Goal: Information Seeking & Learning: Check status

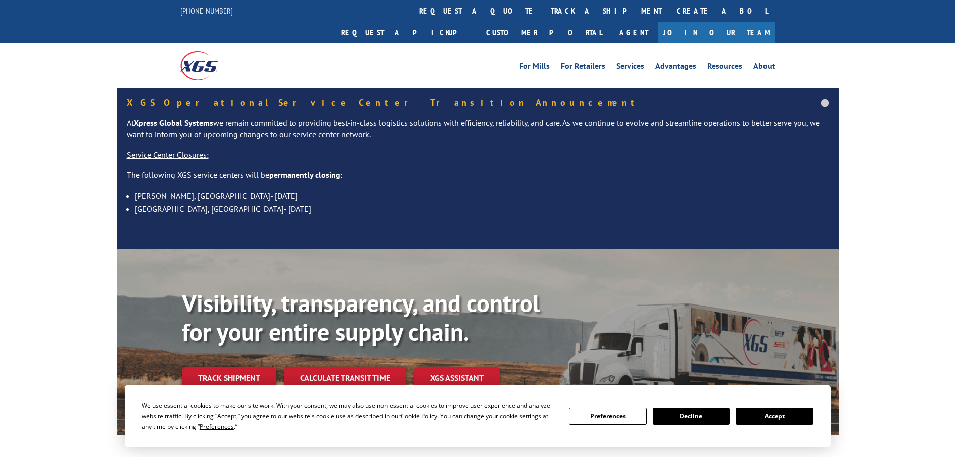
drag, startPoint x: 772, startPoint y: 418, endPoint x: 773, endPoint y: 410, distance: 7.6
click at [773, 412] on button "Accept" at bounding box center [774, 415] width 77 height 17
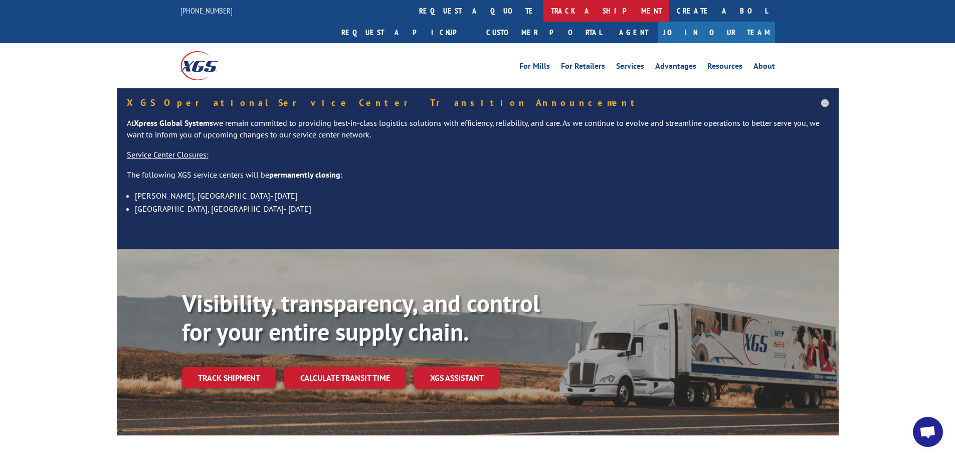
click at [543, 8] on link "track a shipment" at bounding box center [606, 11] width 126 height 22
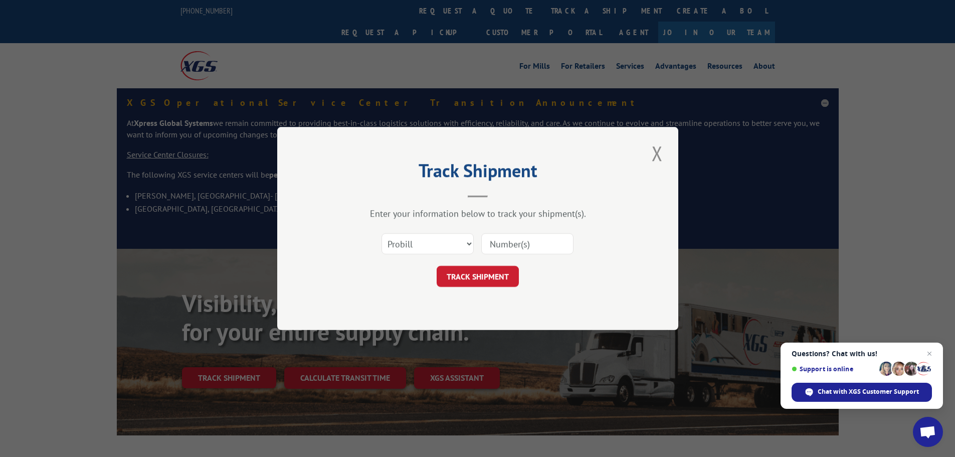
paste input "17095068"
type input "17095068"
click at [490, 275] on button "TRACK SHIPMENT" at bounding box center [478, 276] width 82 height 21
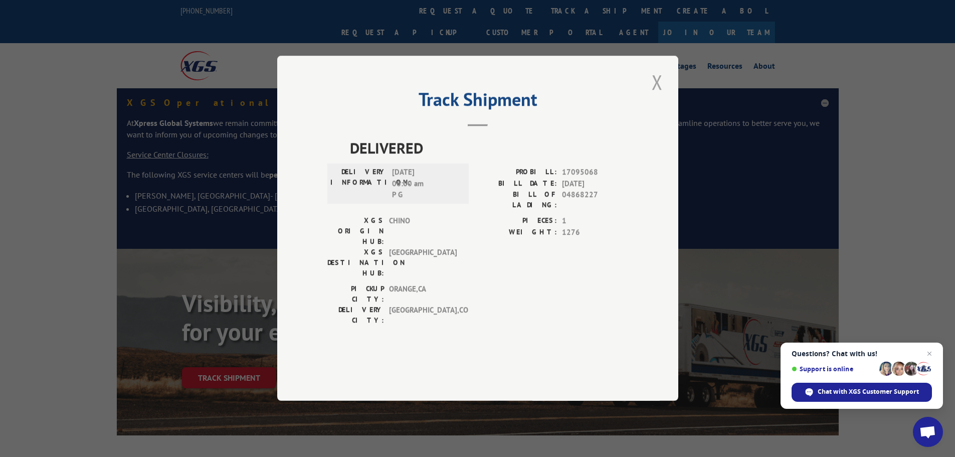
click at [658, 96] on button "Close modal" at bounding box center [657, 82] width 17 height 28
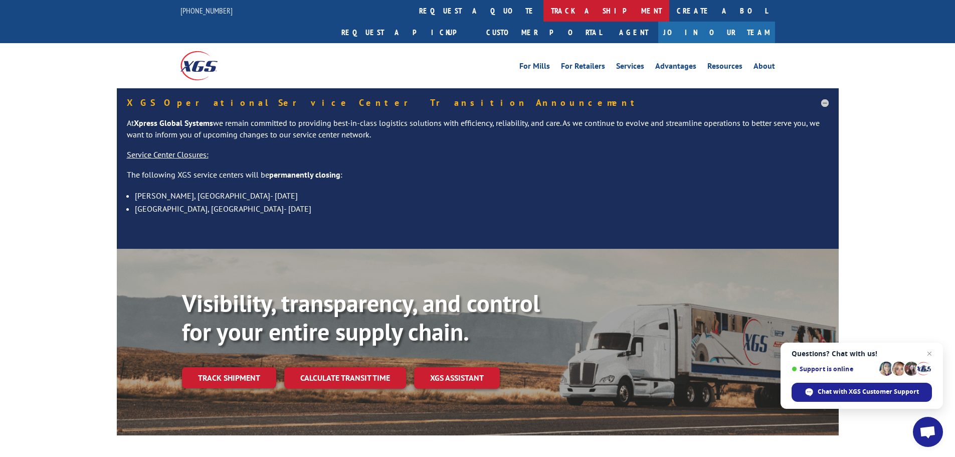
click at [543, 10] on link "track a shipment" at bounding box center [606, 11] width 126 height 22
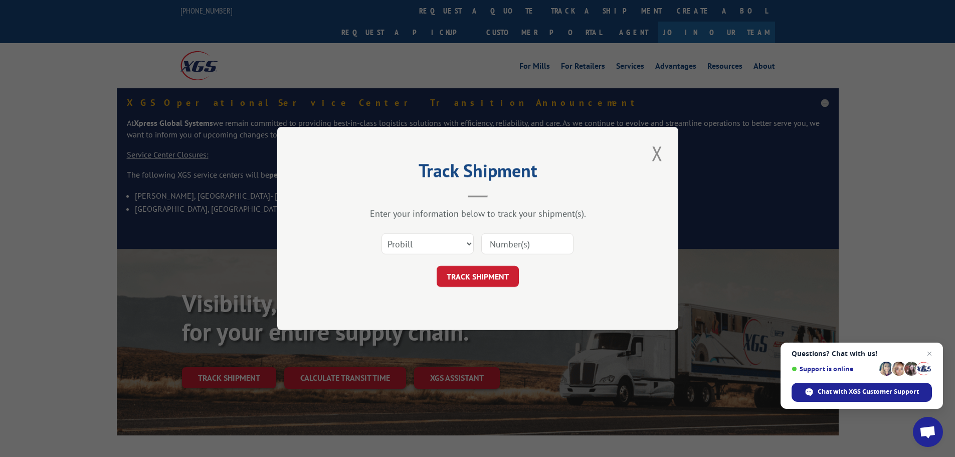
paste input "17224602"
type input "17224602"
click at [488, 274] on button "TRACK SHIPMENT" at bounding box center [478, 276] width 82 height 21
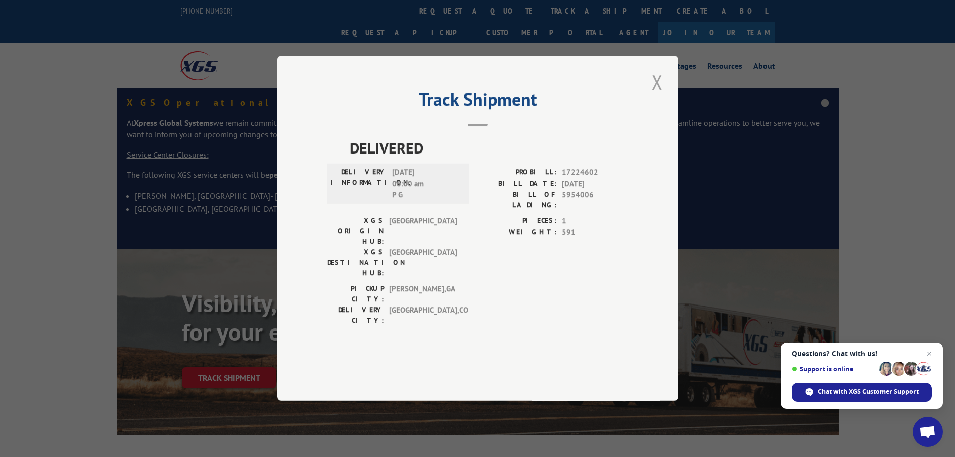
click at [659, 96] on button "Close modal" at bounding box center [657, 82] width 17 height 28
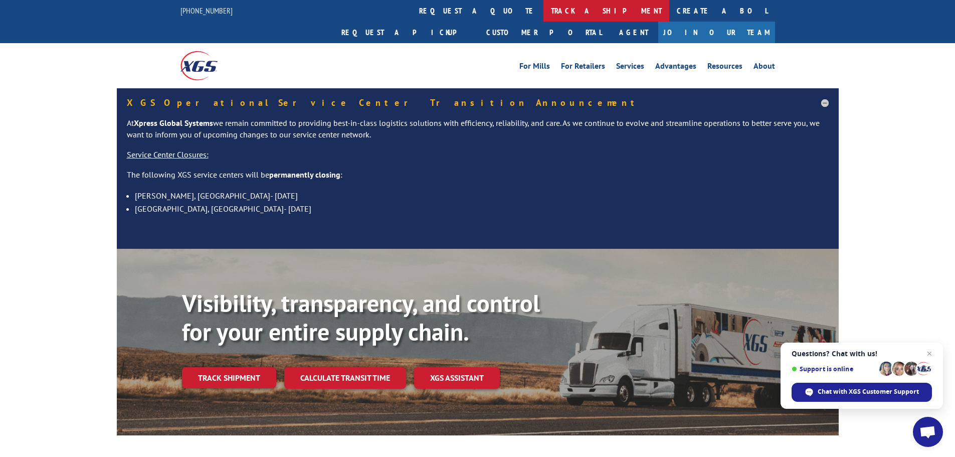
click at [543, 7] on link "track a shipment" at bounding box center [606, 11] width 126 height 22
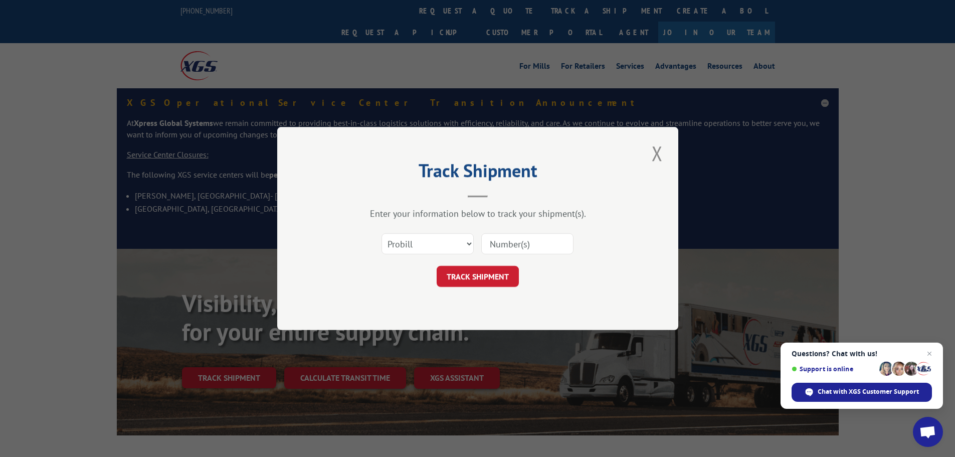
paste input "17225184"
type input "17225184"
click at [501, 271] on button "TRACK SHIPMENT" at bounding box center [478, 276] width 82 height 21
